Goal: Information Seeking & Learning: Find specific page/section

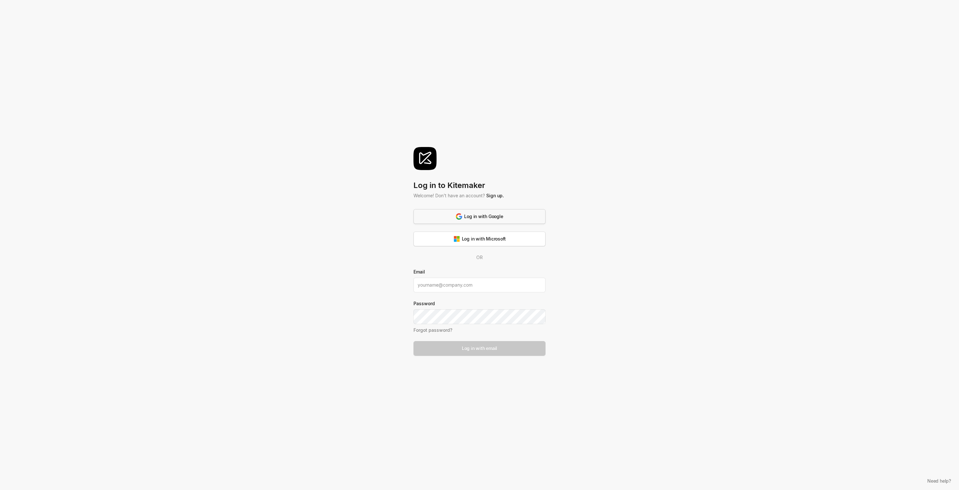
click at [500, 218] on div "Log in with Google" at bounding box center [479, 216] width 47 height 7
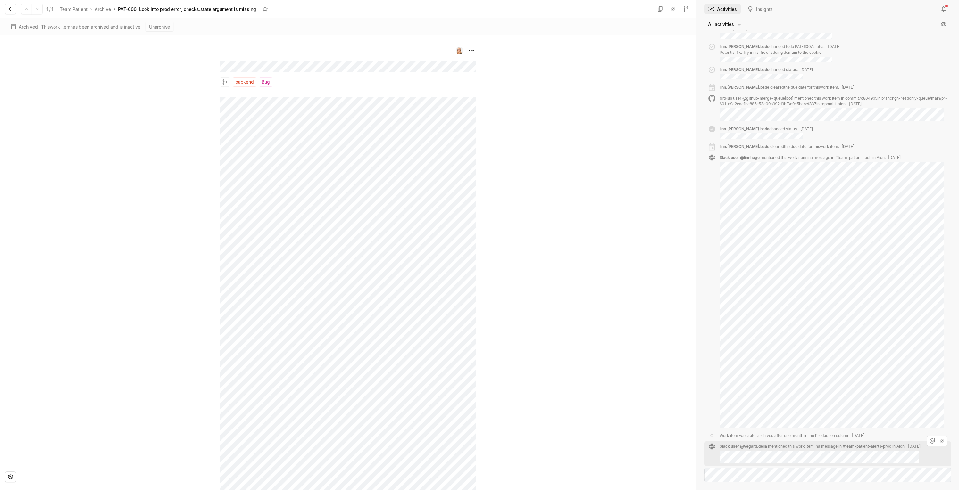
click at [882, 444] on link "a message in #team-patient-alerts-prod in Aidn" at bounding box center [861, 446] width 87 height 5
